Goal: Task Accomplishment & Management: Use online tool/utility

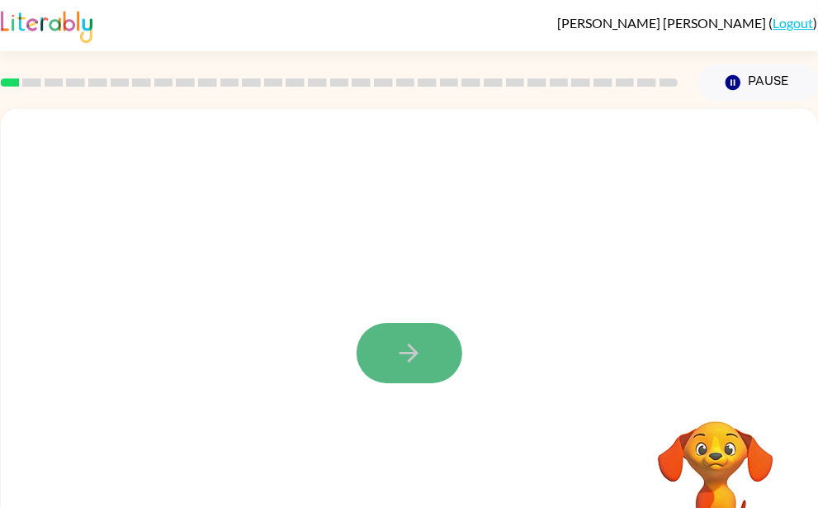
click at [381, 348] on button "button" at bounding box center [410, 353] width 106 height 60
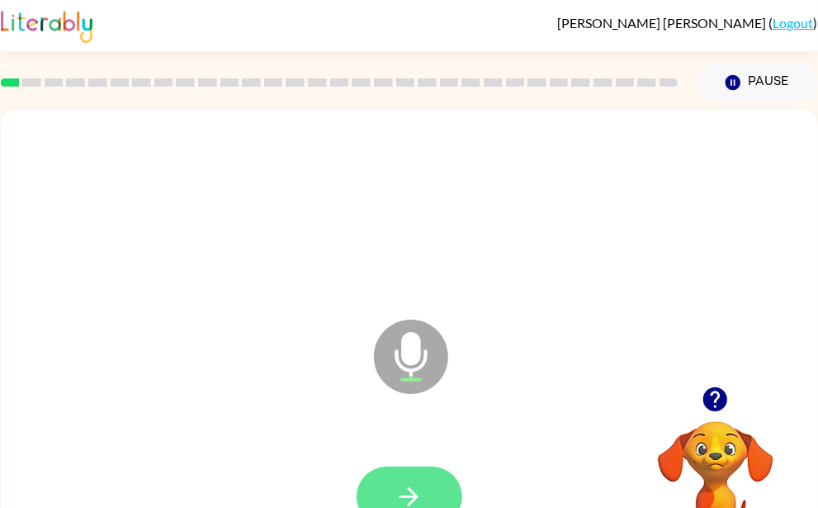
click at [426, 487] on button "button" at bounding box center [410, 496] width 106 height 60
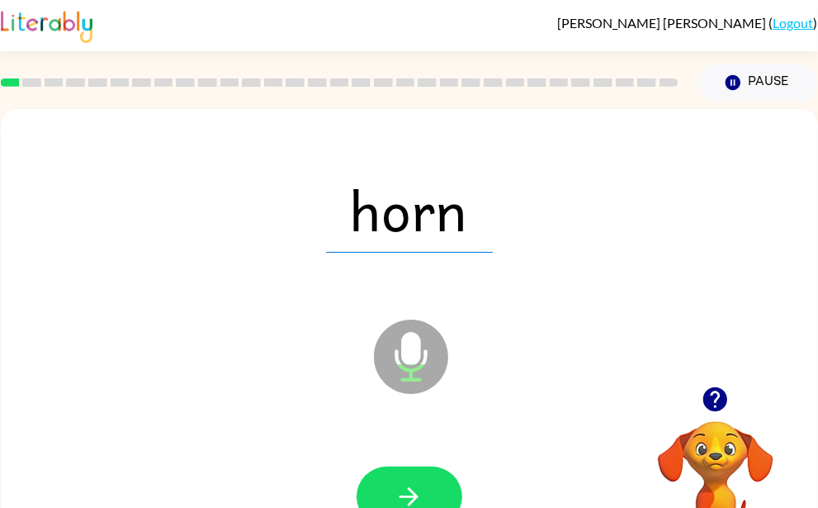
click at [426, 487] on button "button" at bounding box center [410, 496] width 106 height 60
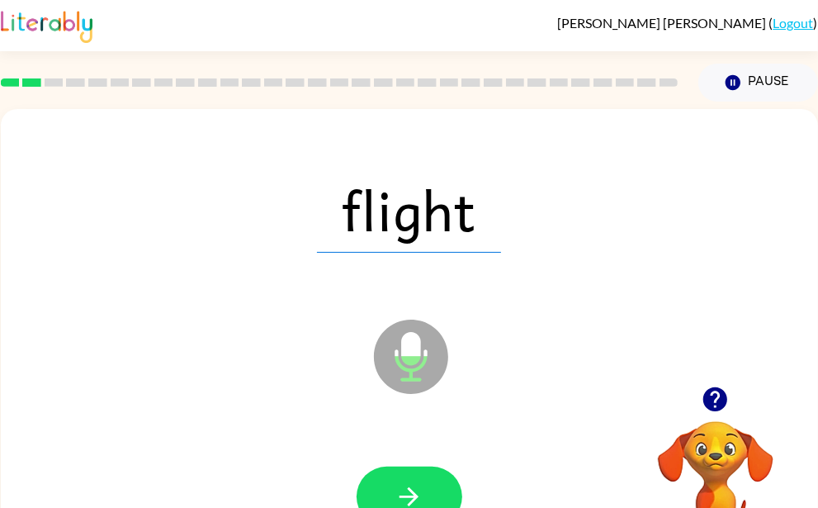
click at [426, 487] on button "button" at bounding box center [410, 496] width 106 height 60
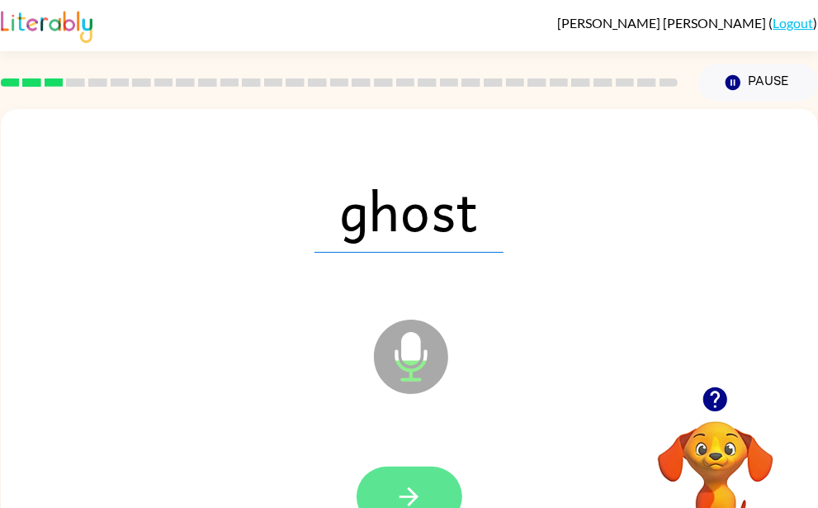
click at [423, 486] on icon "button" at bounding box center [408, 496] width 29 height 29
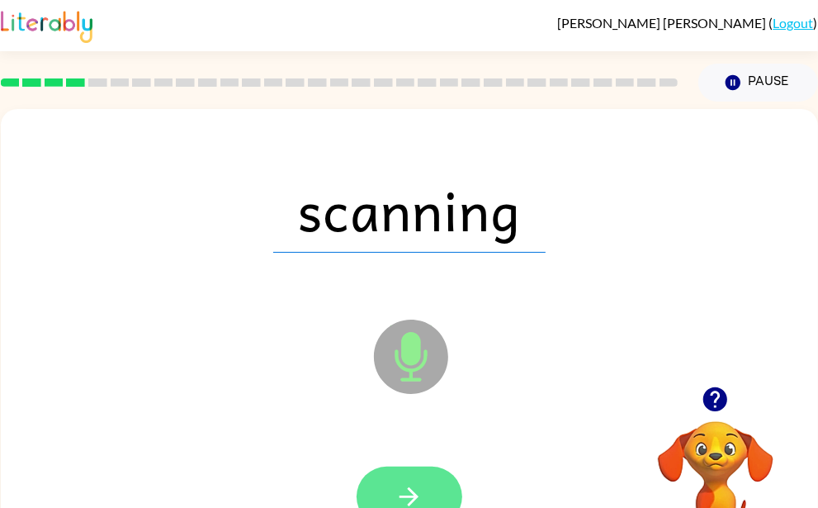
click at [420, 485] on icon "button" at bounding box center [408, 496] width 29 height 29
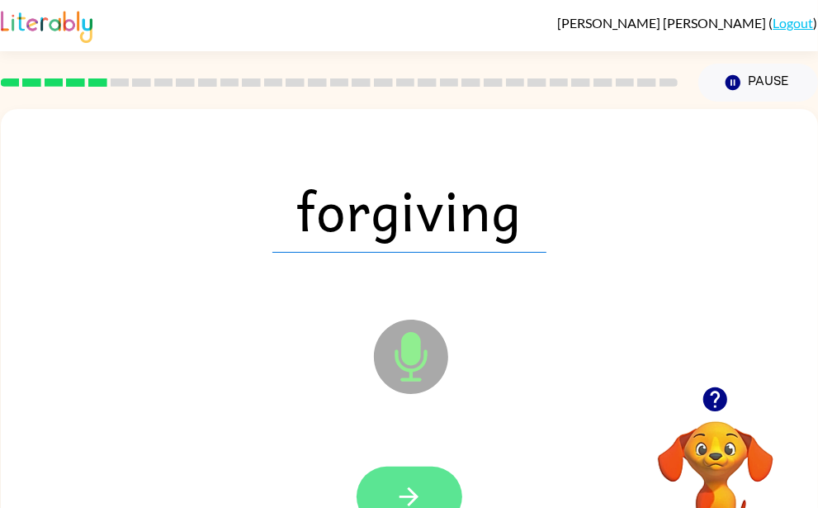
click at [389, 494] on button "button" at bounding box center [410, 496] width 106 height 60
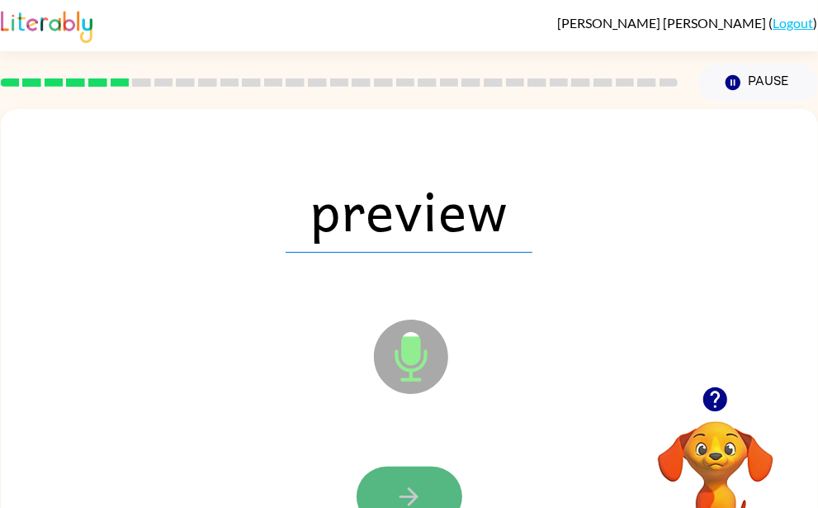
click at [398, 486] on icon "button" at bounding box center [408, 496] width 29 height 29
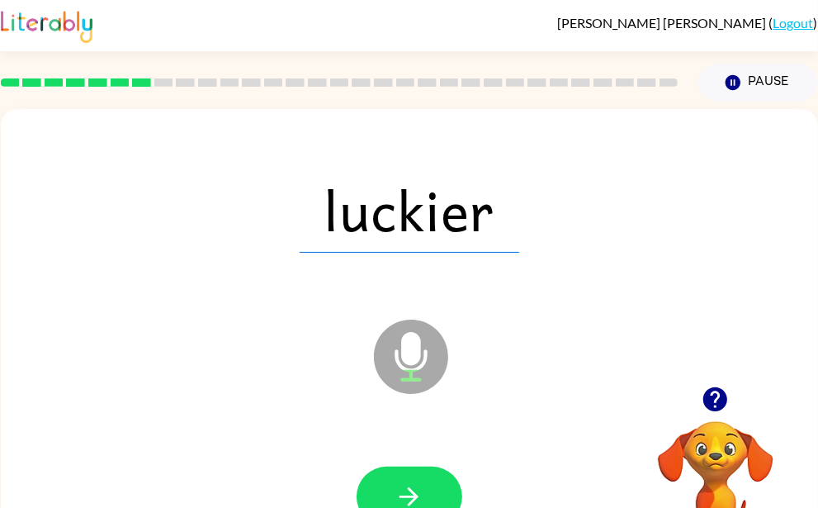
click at [398, 486] on icon "button" at bounding box center [408, 496] width 29 height 29
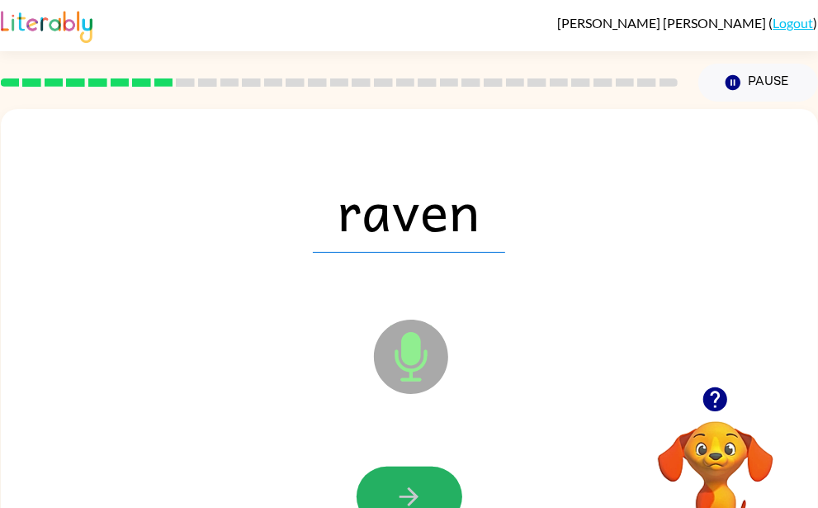
click at [398, 486] on icon "button" at bounding box center [408, 496] width 29 height 29
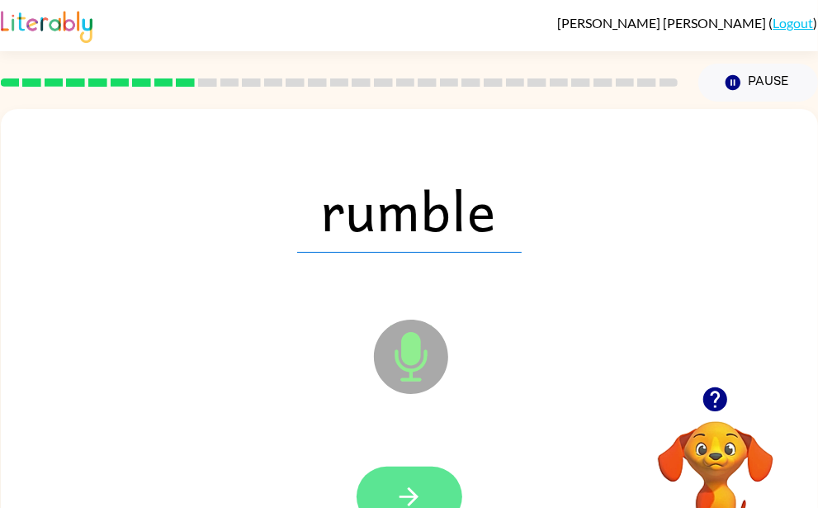
click at [399, 486] on icon "button" at bounding box center [408, 496] width 29 height 29
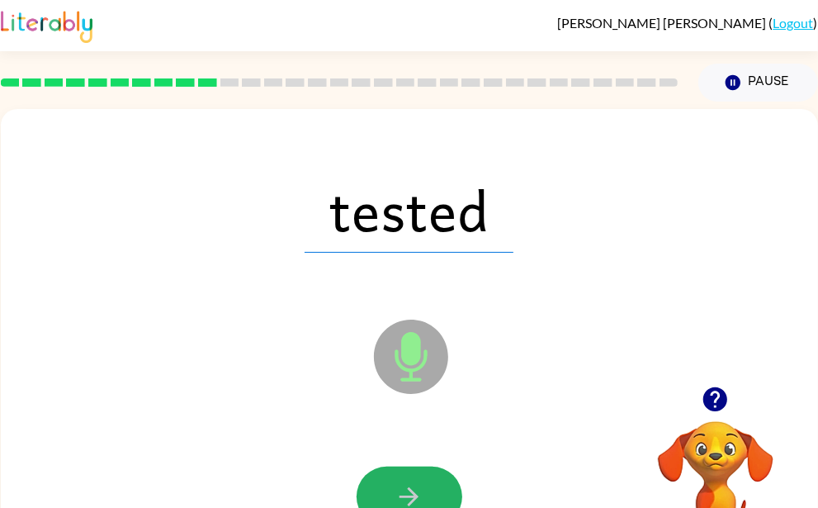
click at [399, 486] on icon "button" at bounding box center [408, 496] width 29 height 29
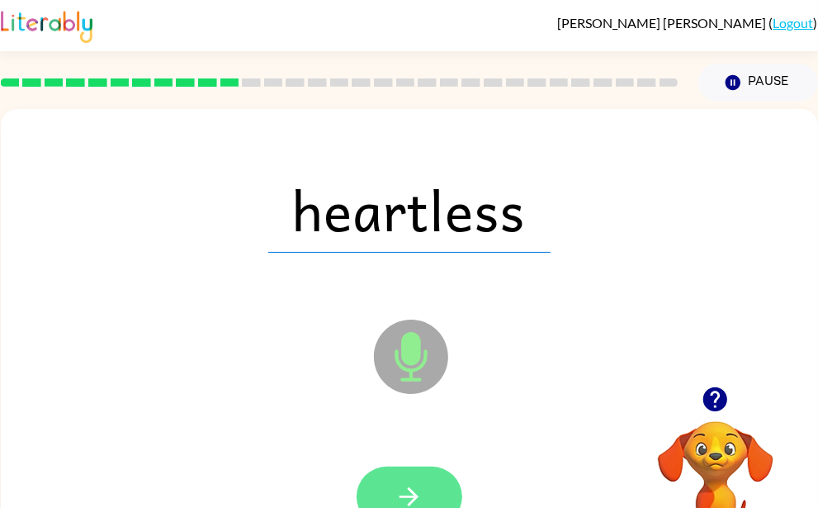
click at [398, 489] on icon "button" at bounding box center [408, 496] width 29 height 29
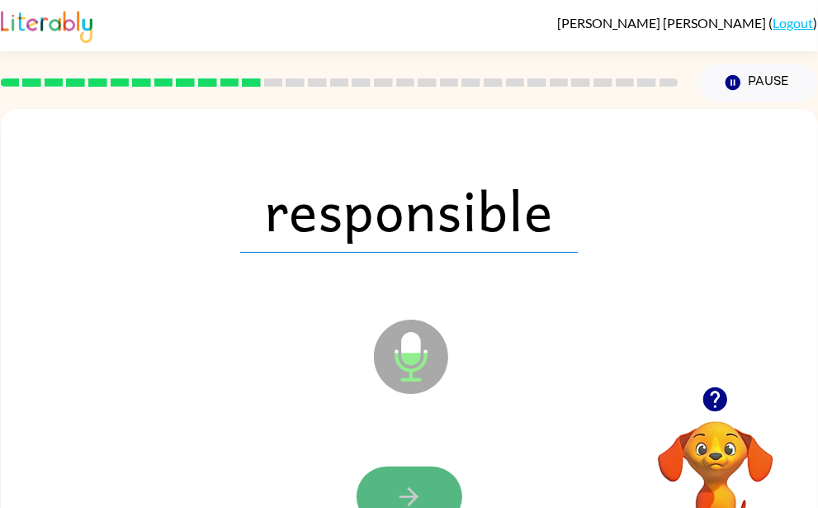
click at [392, 485] on button "button" at bounding box center [410, 496] width 106 height 60
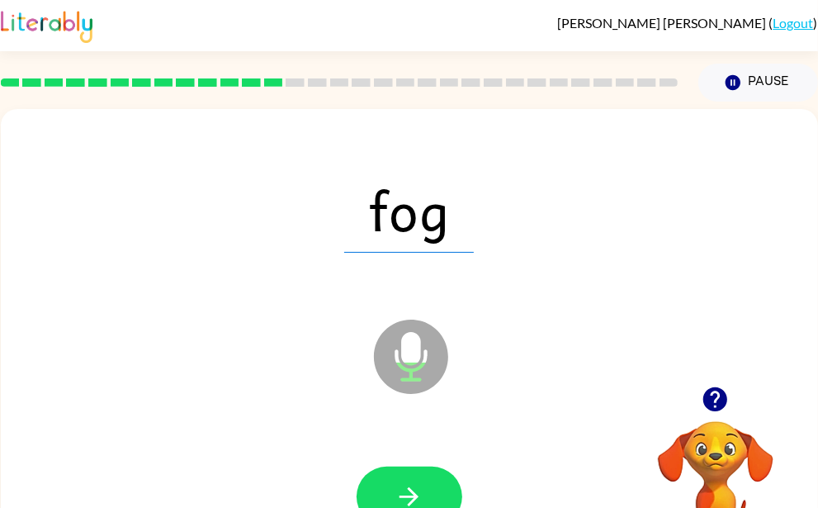
click at [392, 485] on button "button" at bounding box center [410, 496] width 106 height 60
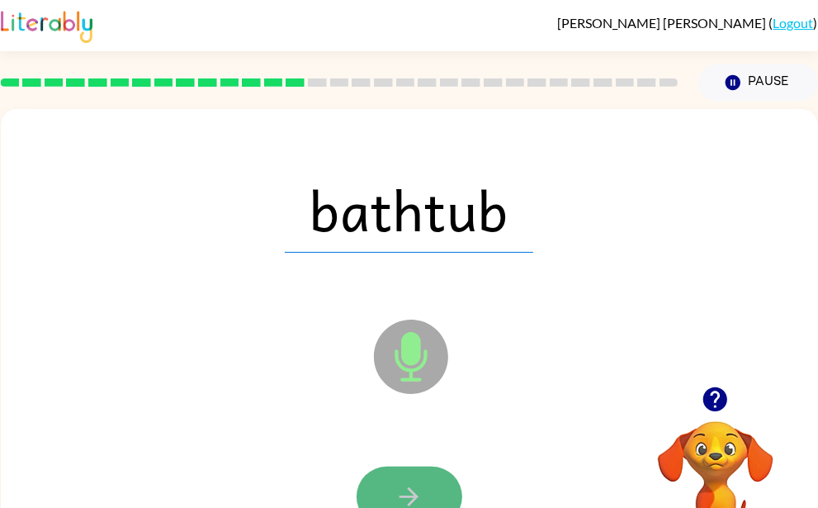
click at [392, 484] on button "button" at bounding box center [410, 496] width 106 height 60
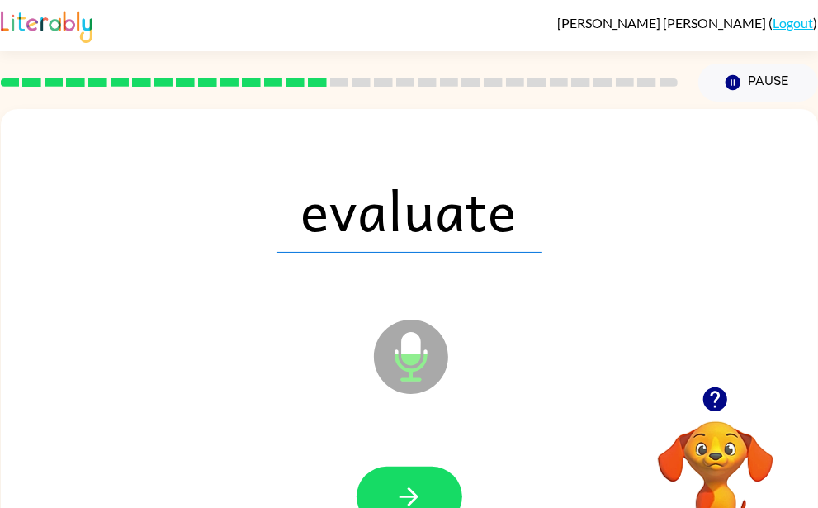
click at [392, 484] on button "button" at bounding box center [410, 496] width 106 height 60
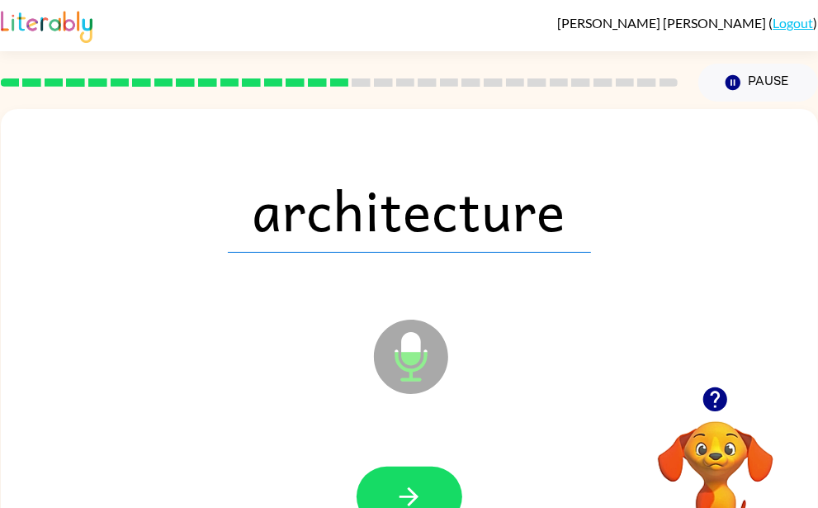
click at [392, 484] on button "button" at bounding box center [410, 496] width 106 height 60
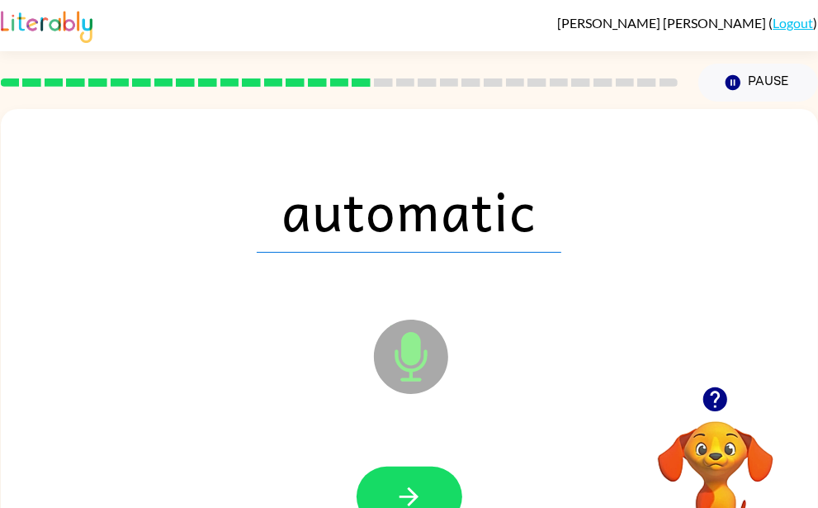
click at [392, 484] on button "button" at bounding box center [410, 496] width 106 height 60
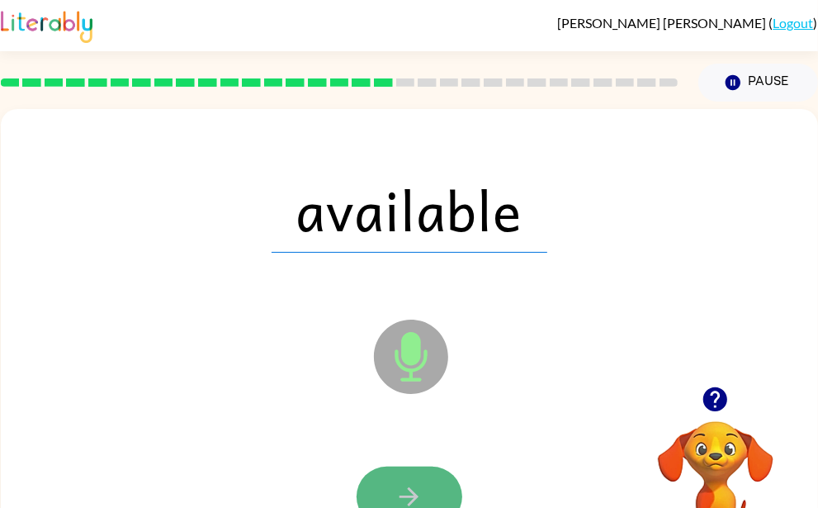
click at [392, 484] on button "button" at bounding box center [410, 496] width 106 height 60
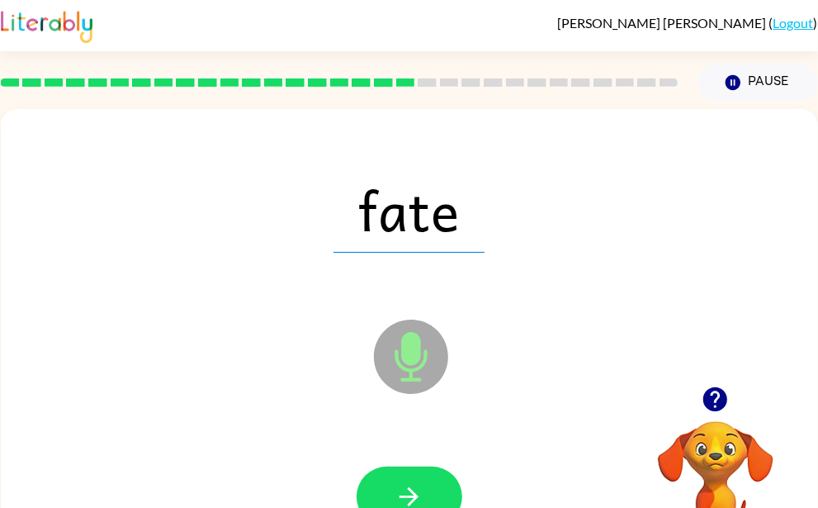
click at [392, 484] on button "button" at bounding box center [410, 496] width 106 height 60
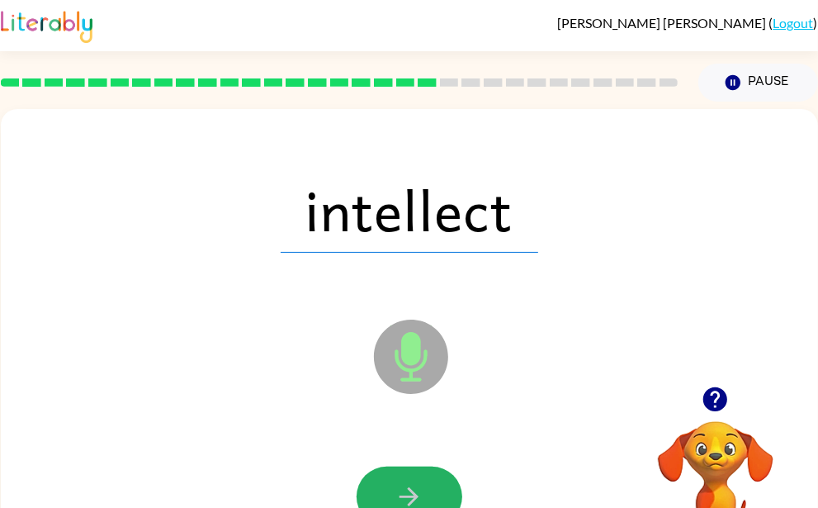
click at [392, 484] on button "button" at bounding box center [410, 496] width 106 height 60
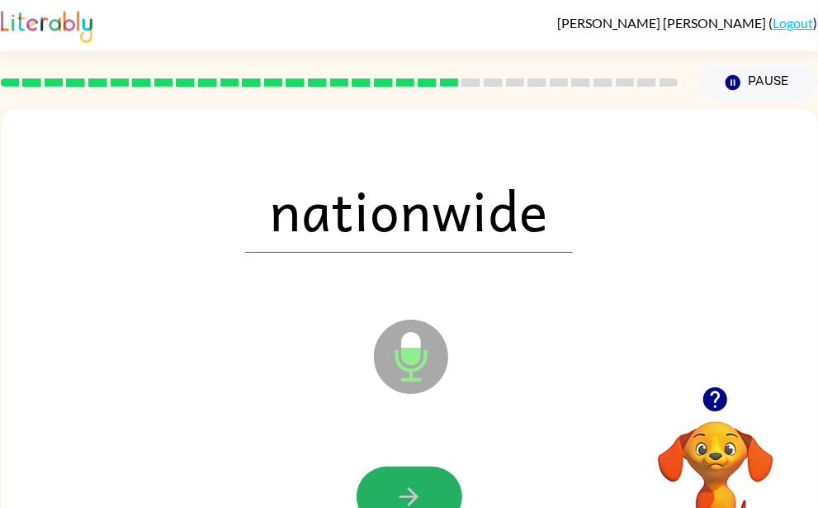
click at [392, 484] on button "button" at bounding box center [410, 496] width 106 height 60
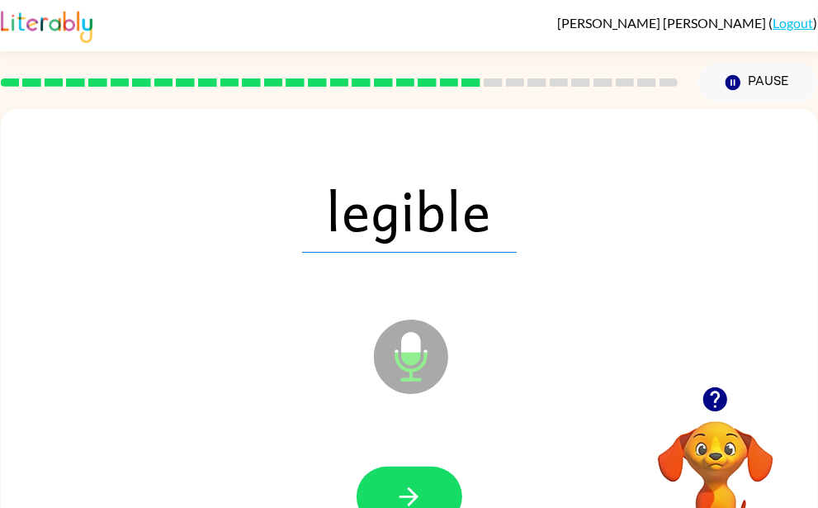
click at [392, 484] on button "button" at bounding box center [410, 496] width 106 height 60
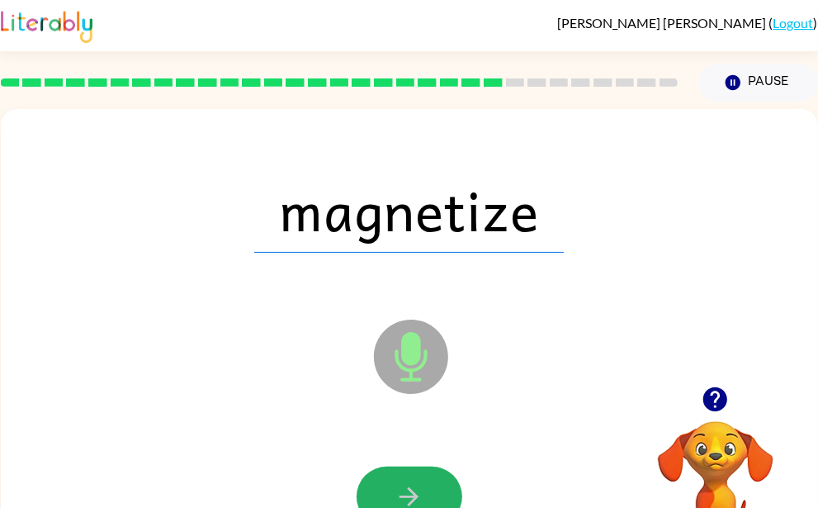
click at [392, 484] on button "button" at bounding box center [410, 496] width 106 height 60
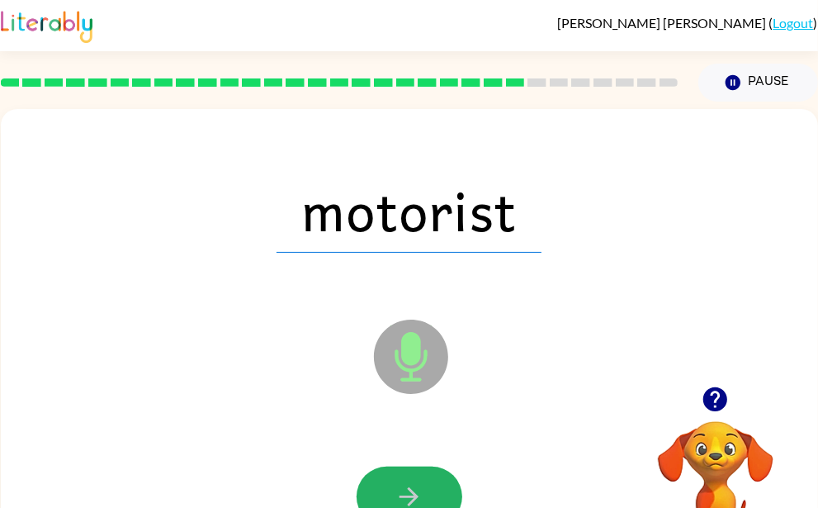
click at [392, 484] on button "button" at bounding box center [410, 496] width 106 height 60
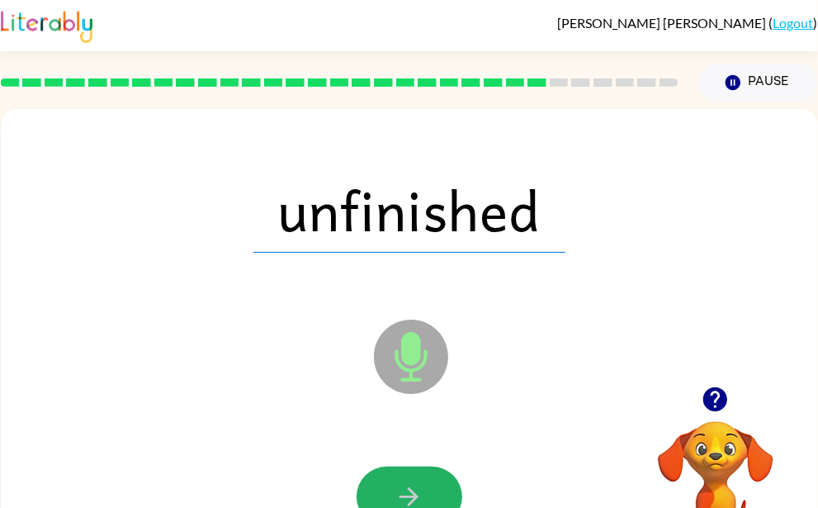
click at [392, 484] on button "button" at bounding box center [410, 496] width 106 height 60
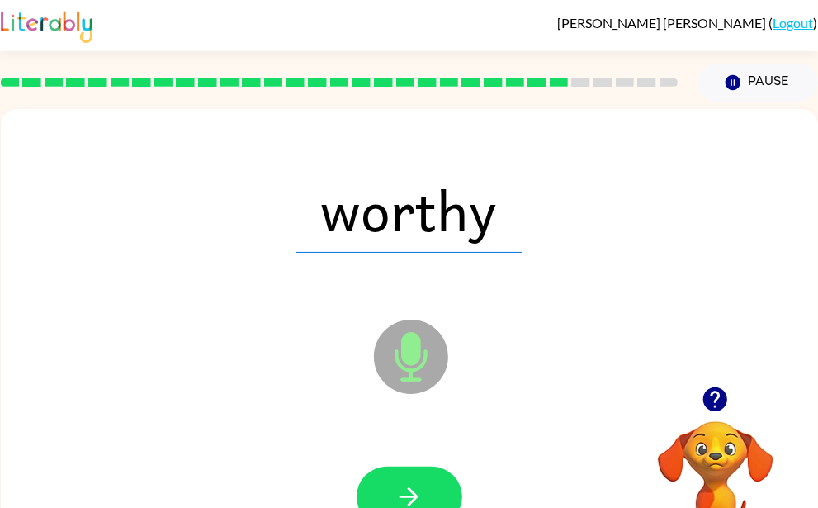
click at [392, 484] on button "button" at bounding box center [410, 496] width 106 height 60
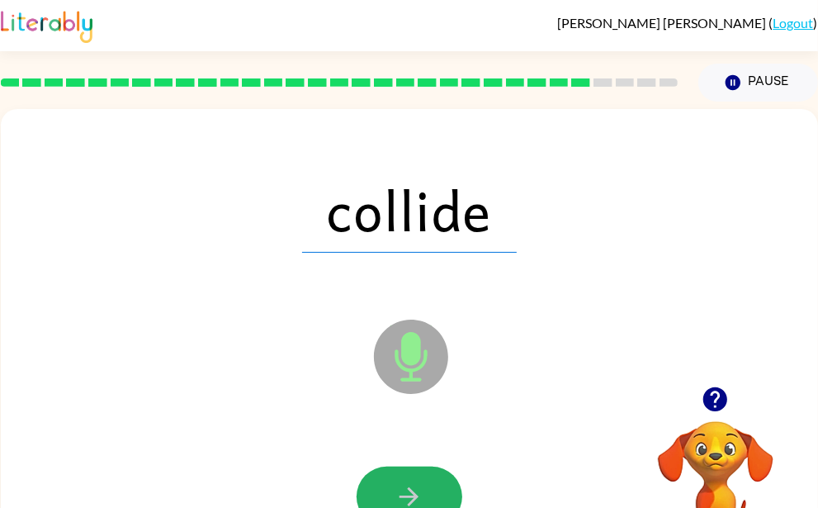
click at [392, 484] on button "button" at bounding box center [410, 496] width 106 height 60
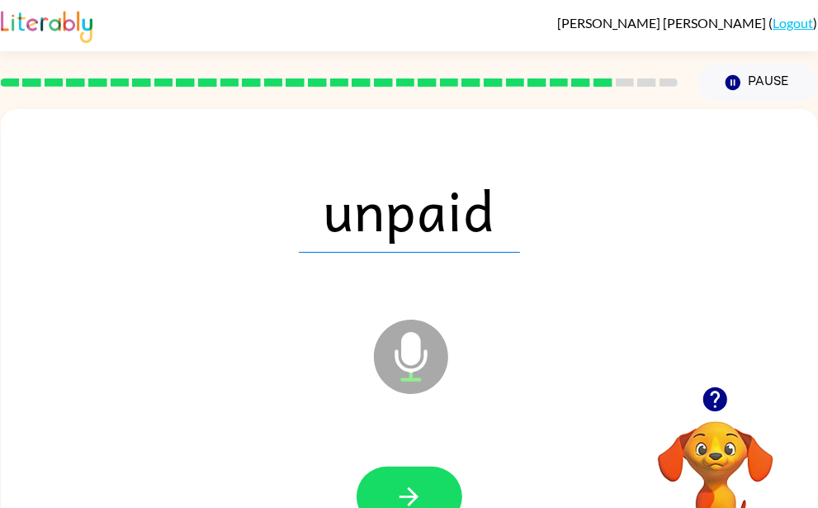
click at [392, 484] on button "button" at bounding box center [410, 496] width 106 height 60
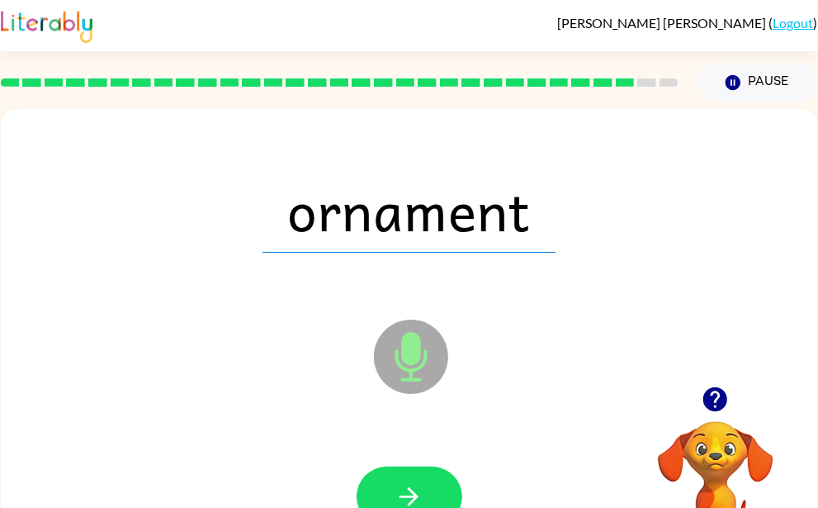
click at [392, 484] on button "button" at bounding box center [410, 496] width 106 height 60
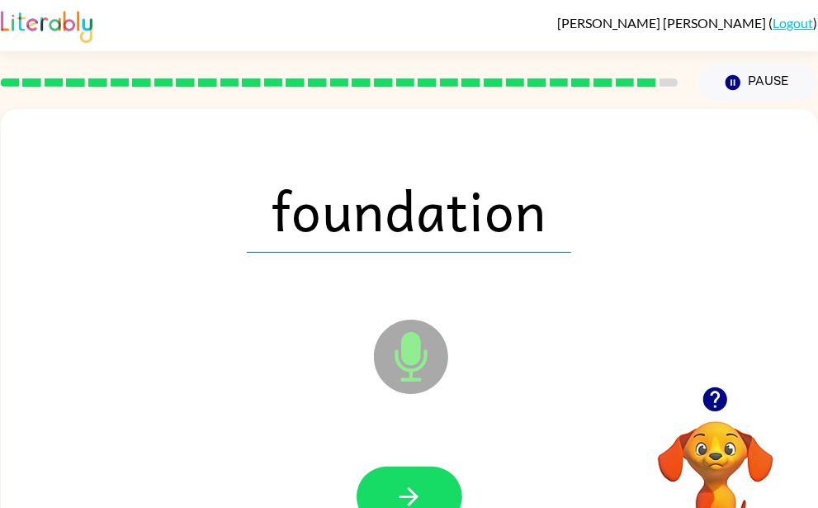
click at [392, 484] on button "button" at bounding box center [410, 496] width 106 height 60
